Goal: Check status: Check status

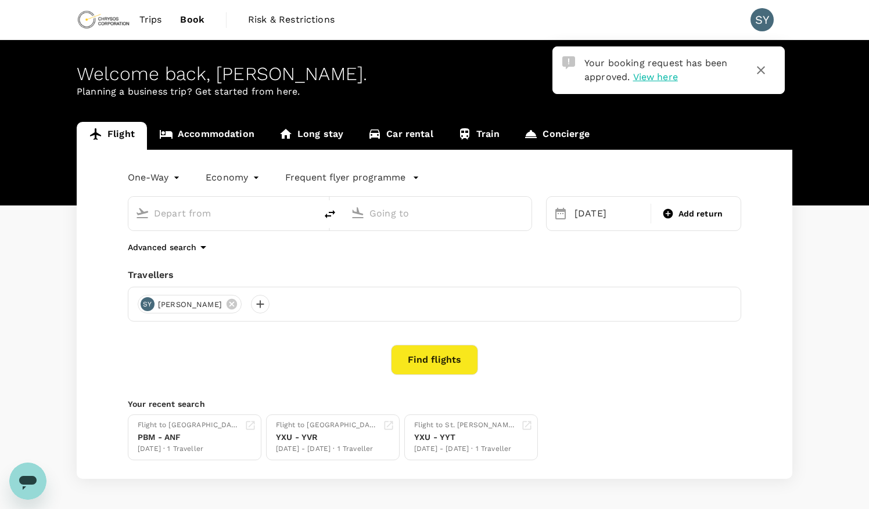
type input "London Intl (YXU)"
type input "Vancouver Intl (YVR)"
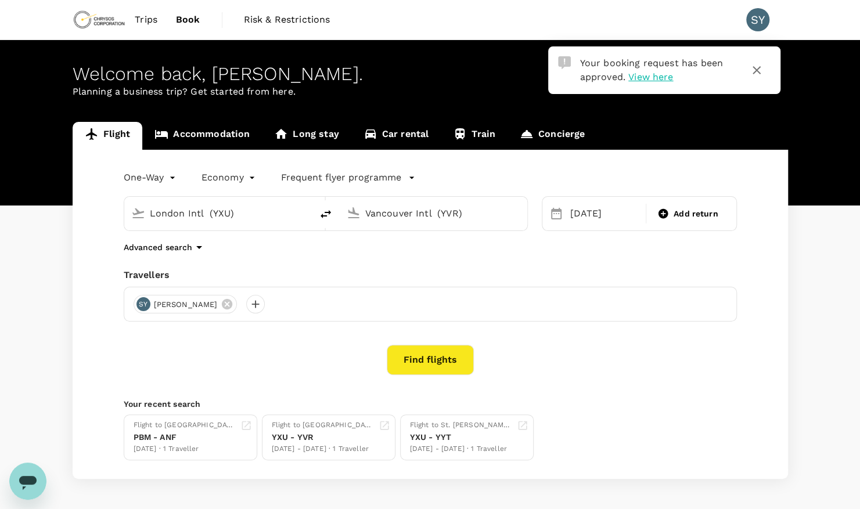
click at [141, 21] on span "Trips" at bounding box center [146, 20] width 23 height 14
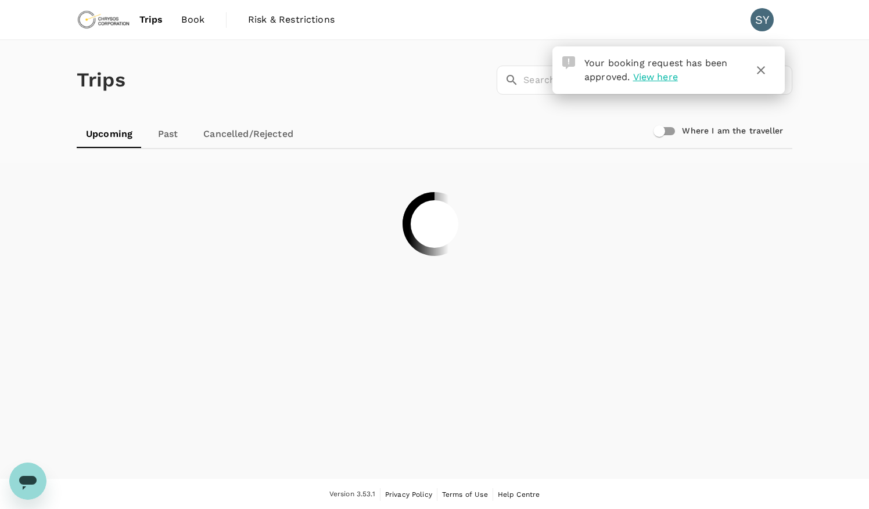
click at [762, 71] on icon "button" at bounding box center [761, 70] width 8 height 8
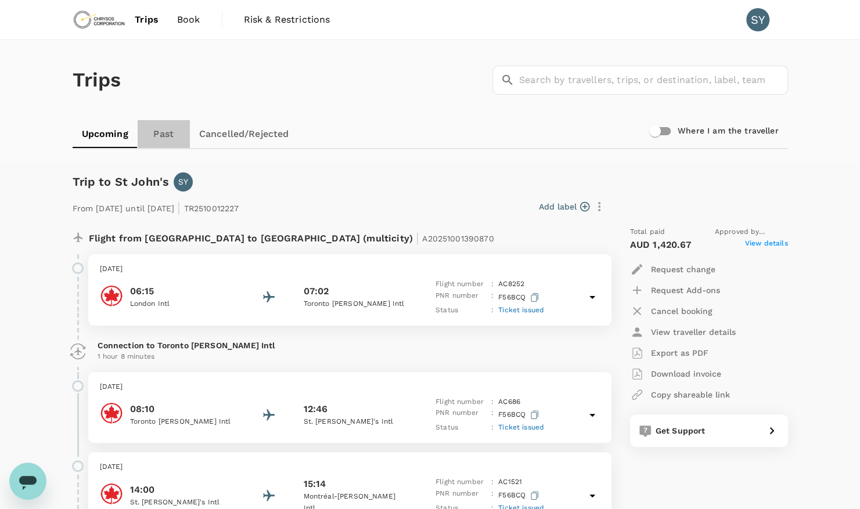
click at [157, 135] on link "Past" at bounding box center [164, 134] width 52 height 28
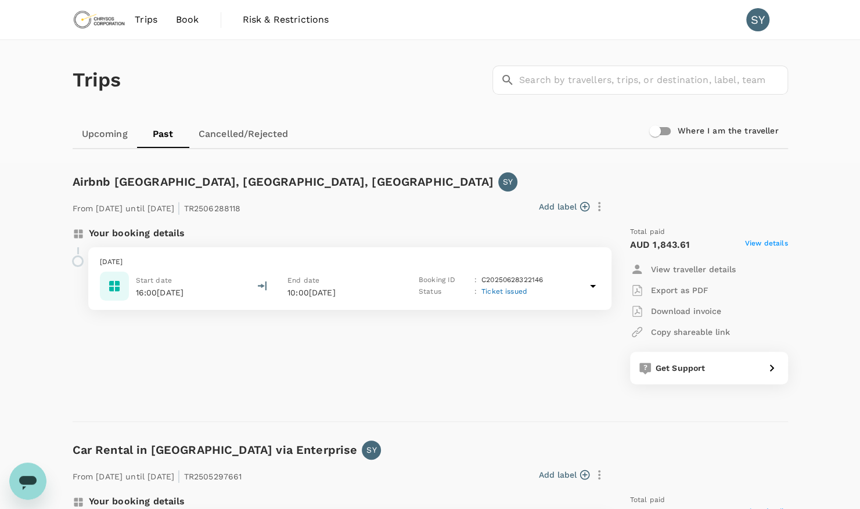
click at [664, 131] on input "Where I am the traveller" at bounding box center [655, 131] width 66 height 22
checkbox input "true"
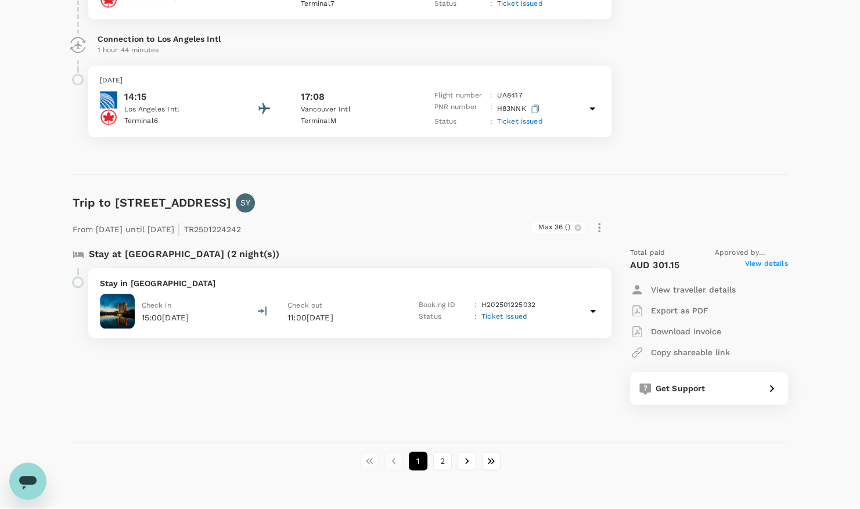
scroll to position [3191, 0]
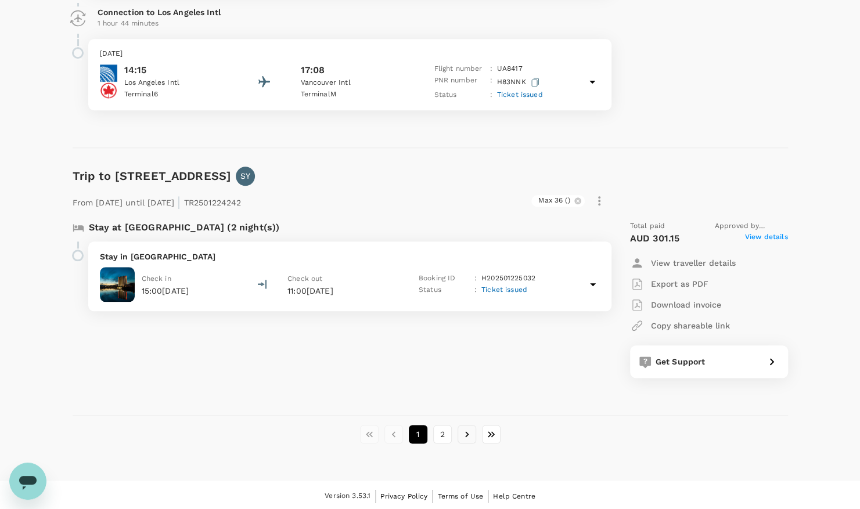
click at [470, 432] on icon "Go to next page" at bounding box center [467, 434] width 12 height 12
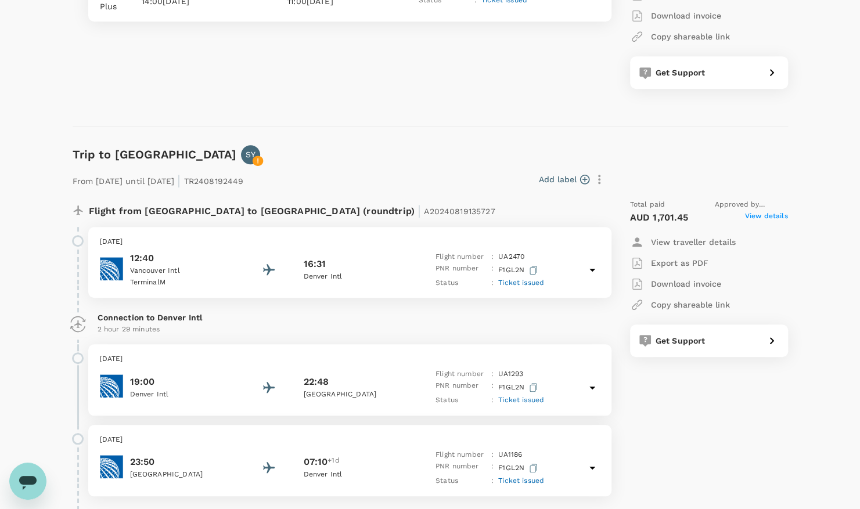
scroll to position [2956, 0]
click at [514, 314] on p "Connection to Denver Intl" at bounding box center [350, 317] width 505 height 12
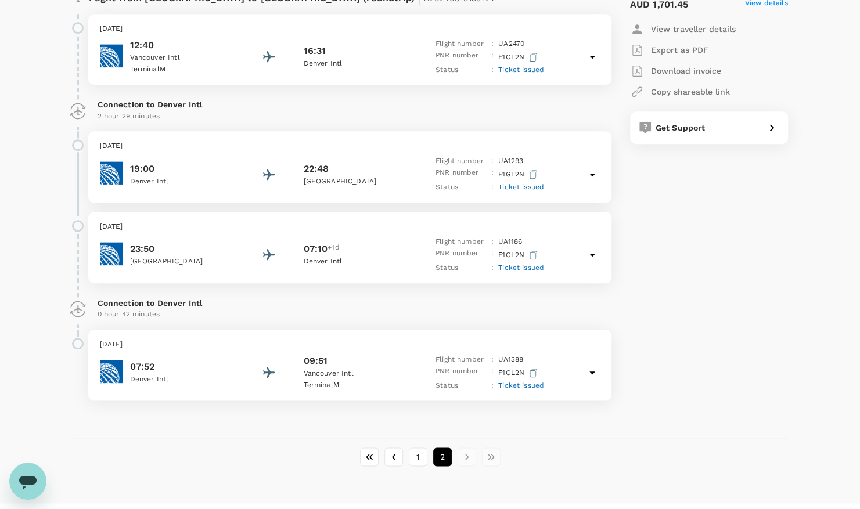
scroll to position [3191, 0]
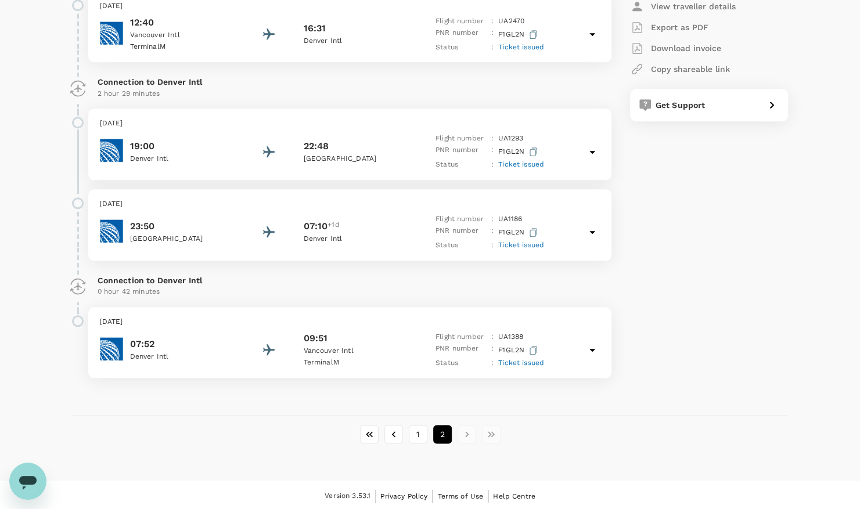
click at [464, 430] on li "pagination navigation" at bounding box center [467, 434] width 24 height 19
click at [465, 431] on li "pagination navigation" at bounding box center [467, 434] width 24 height 19
drag, startPoint x: 465, startPoint y: 431, endPoint x: 571, endPoint y: 402, distance: 110.1
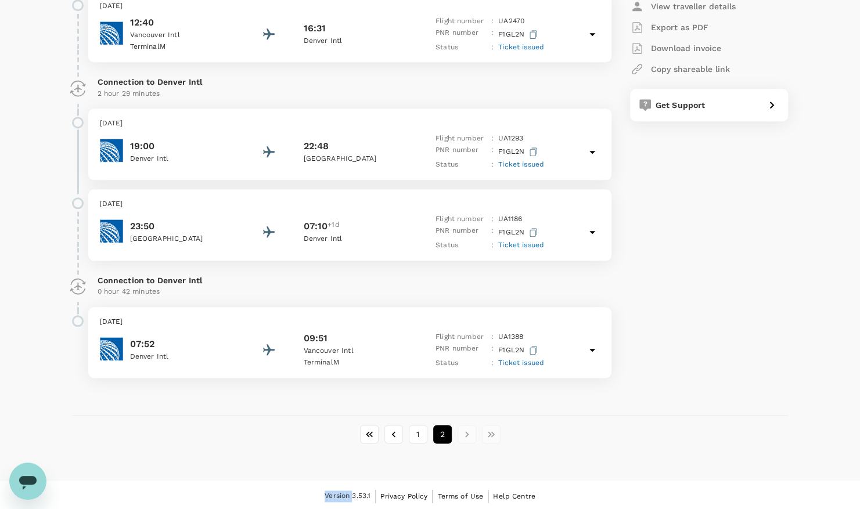
click at [571, 402] on div "Trip to [PERSON_NAME] From [DATE] until [DATE] | TR2408192449 Add label Flight …" at bounding box center [425, 153] width 725 height 525
click at [487, 437] on li "pagination navigation" at bounding box center [491, 434] width 24 height 19
click at [676, 307] on div "Total paid Approved by [PERSON_NAME] AUD 1,701.45 View details View traveller d…" at bounding box center [697, 171] width 181 height 434
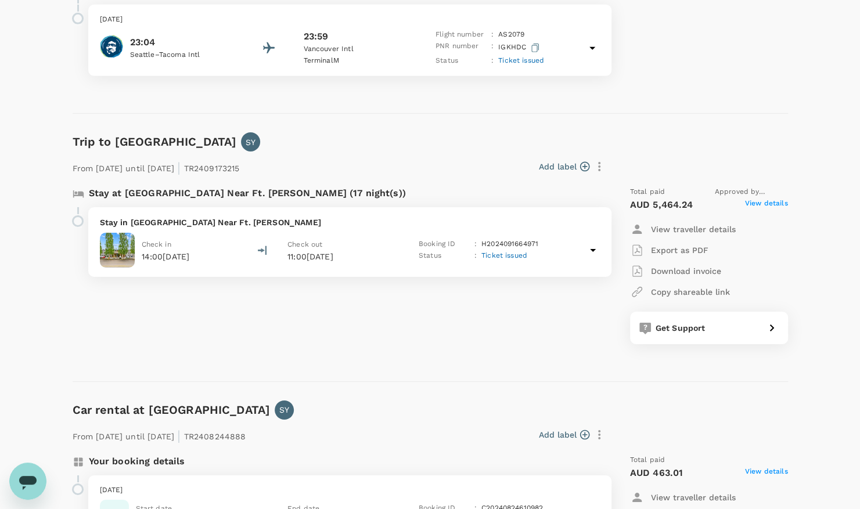
scroll to position [2161, 0]
